Goal: Check status: Check status

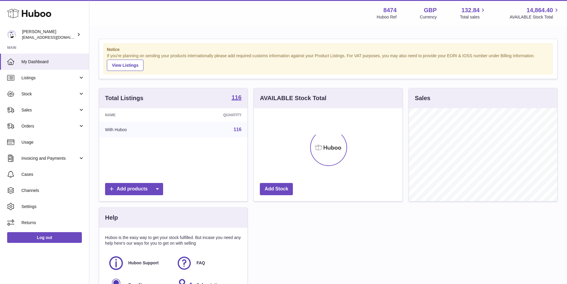
scroll to position [93, 149]
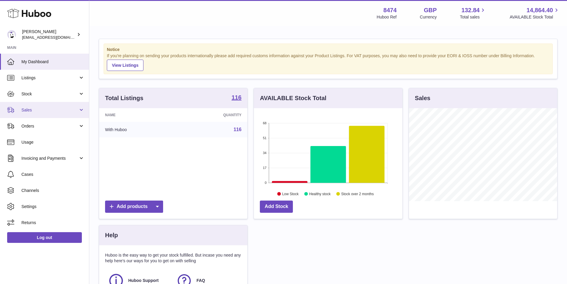
click at [41, 110] on span "Sales" at bounding box center [49, 110] width 57 height 6
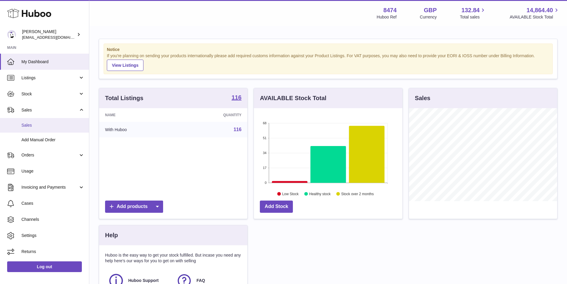
click at [48, 126] on span "Sales" at bounding box center [52, 125] width 63 height 6
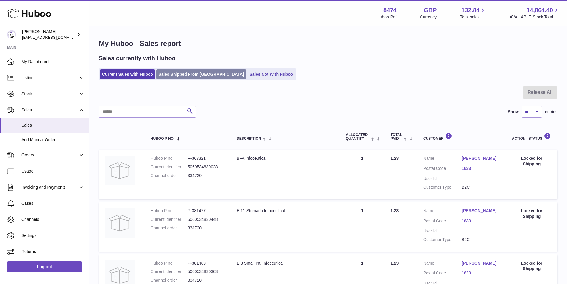
click at [172, 76] on link "Sales Shipped From [GEOGRAPHIC_DATA]" at bounding box center [201, 74] width 90 height 10
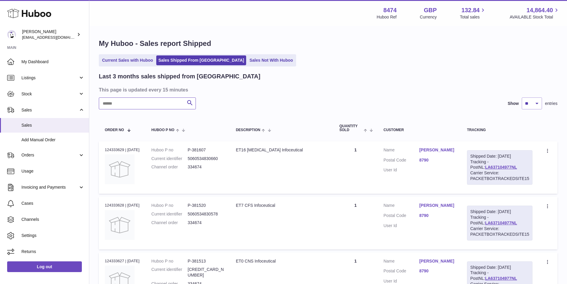
click at [136, 102] on input "text" at bounding box center [147, 103] width 97 height 12
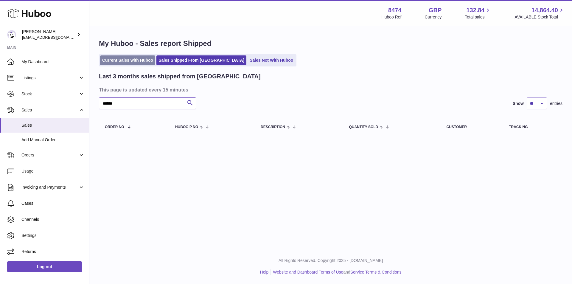
type input "******"
click at [119, 57] on link "Current Sales with Huboo" at bounding box center [127, 60] width 55 height 10
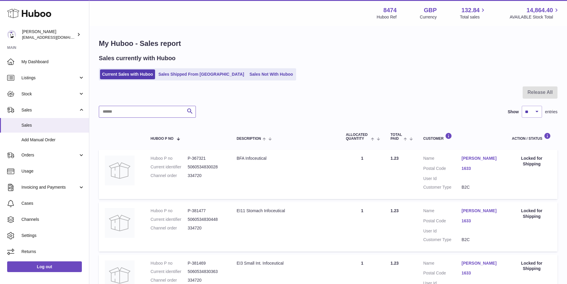
click at [137, 114] on input "text" at bounding box center [147, 112] width 97 height 12
type input "******"
drag, startPoint x: 129, startPoint y: 113, endPoint x: 7, endPoint y: 111, distance: 122.4
click at [7, 111] on div "Huboo [PERSON_NAME] [EMAIL_ADDRESS][DOMAIN_NAME] Main My Dashboard Listings Not…" at bounding box center [283, 229] width 567 height 458
